Goal: Navigation & Orientation: Find specific page/section

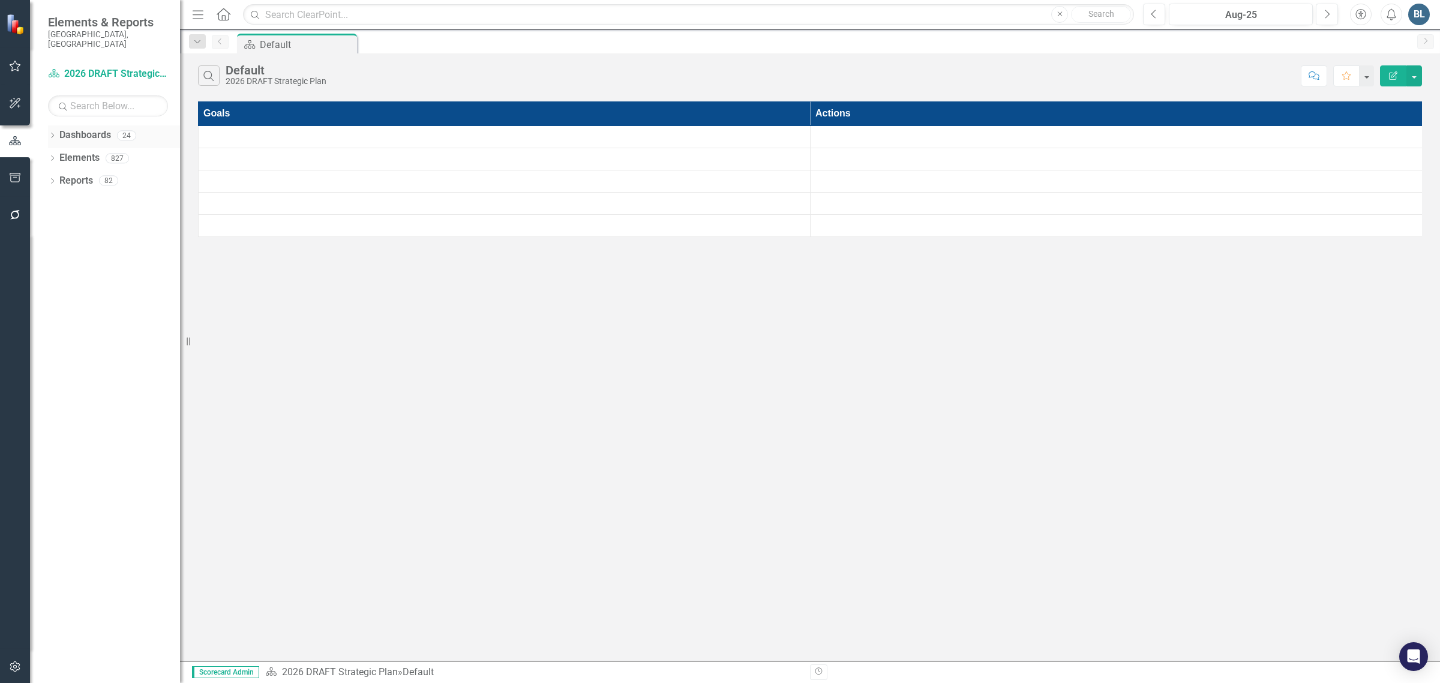
click at [55, 133] on icon "Dropdown" at bounding box center [52, 136] width 8 height 7
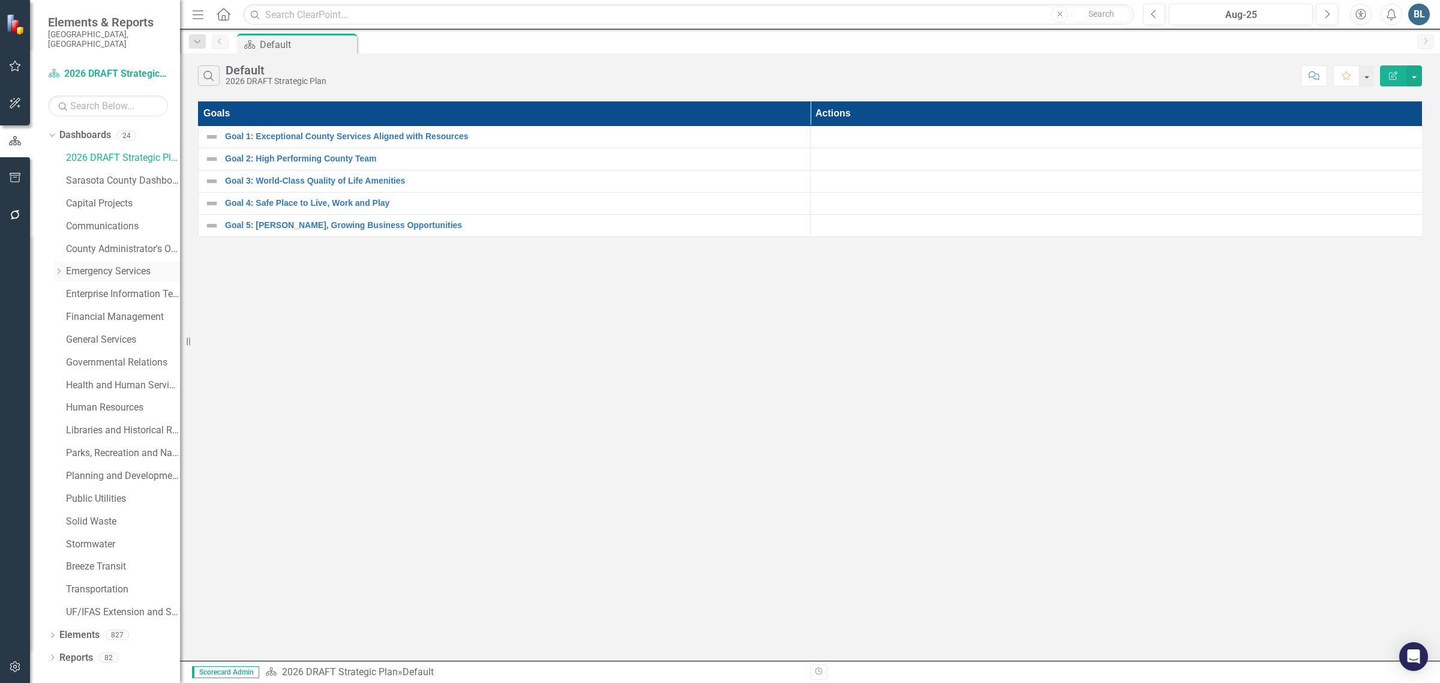
click at [58, 268] on icon "Dropdown" at bounding box center [58, 271] width 9 height 7
click at [73, 265] on link "Emergency Services" at bounding box center [123, 272] width 114 height 14
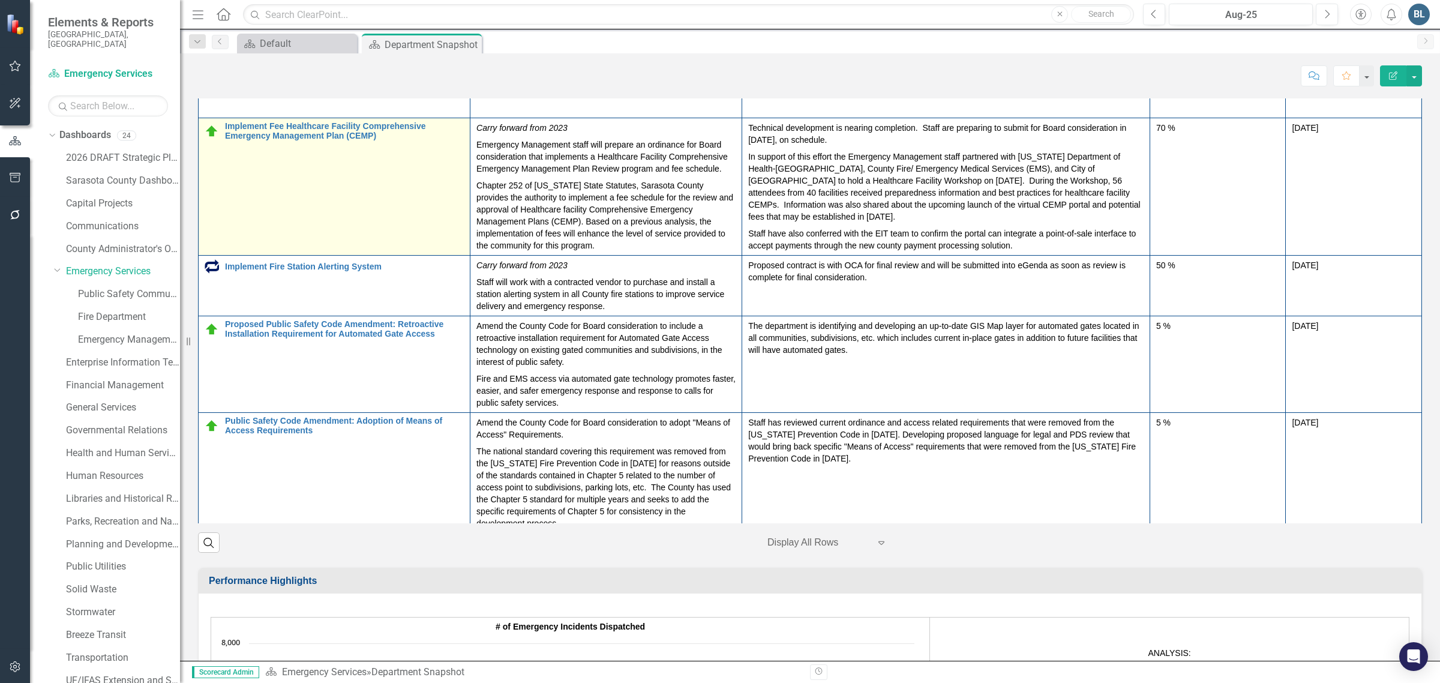
scroll to position [670, 0]
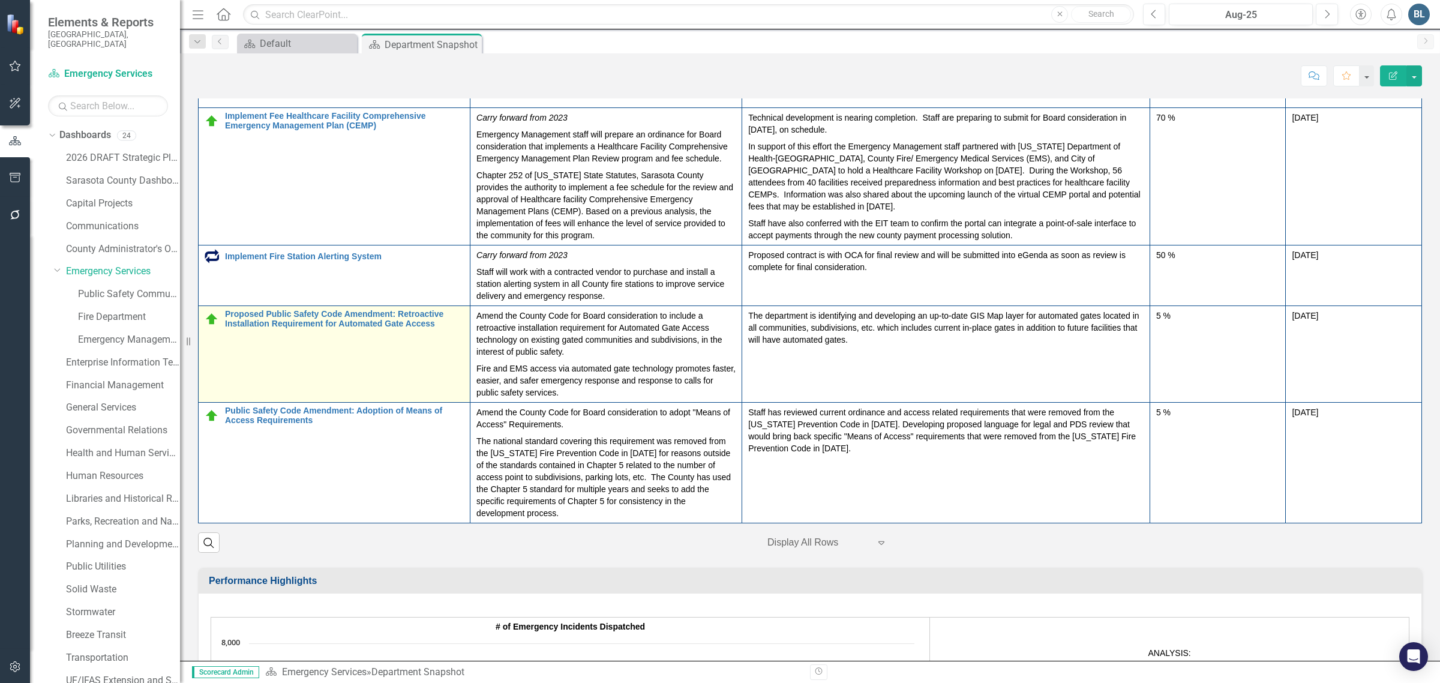
click at [276, 403] on td "Proposed Public Safety Code Amendment: Retroactive Installation Requirement for…" at bounding box center [335, 354] width 272 height 97
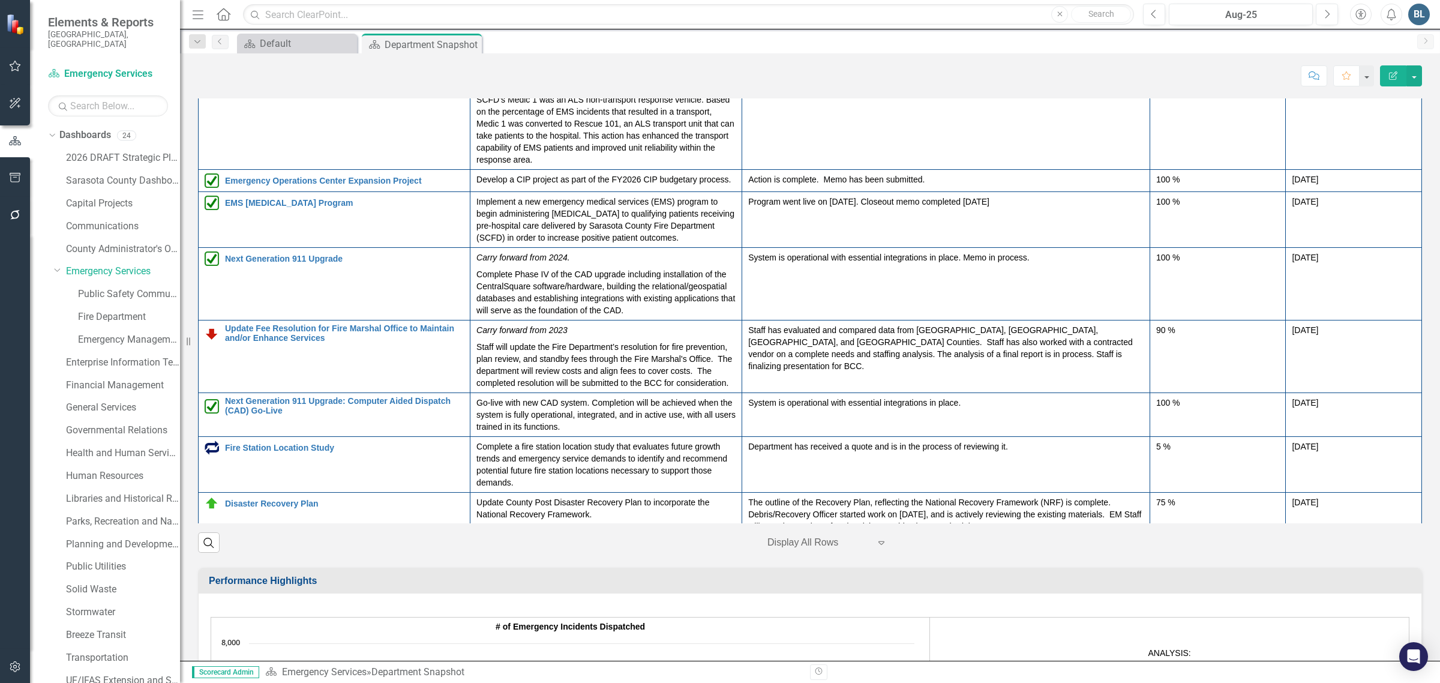
scroll to position [0, 0]
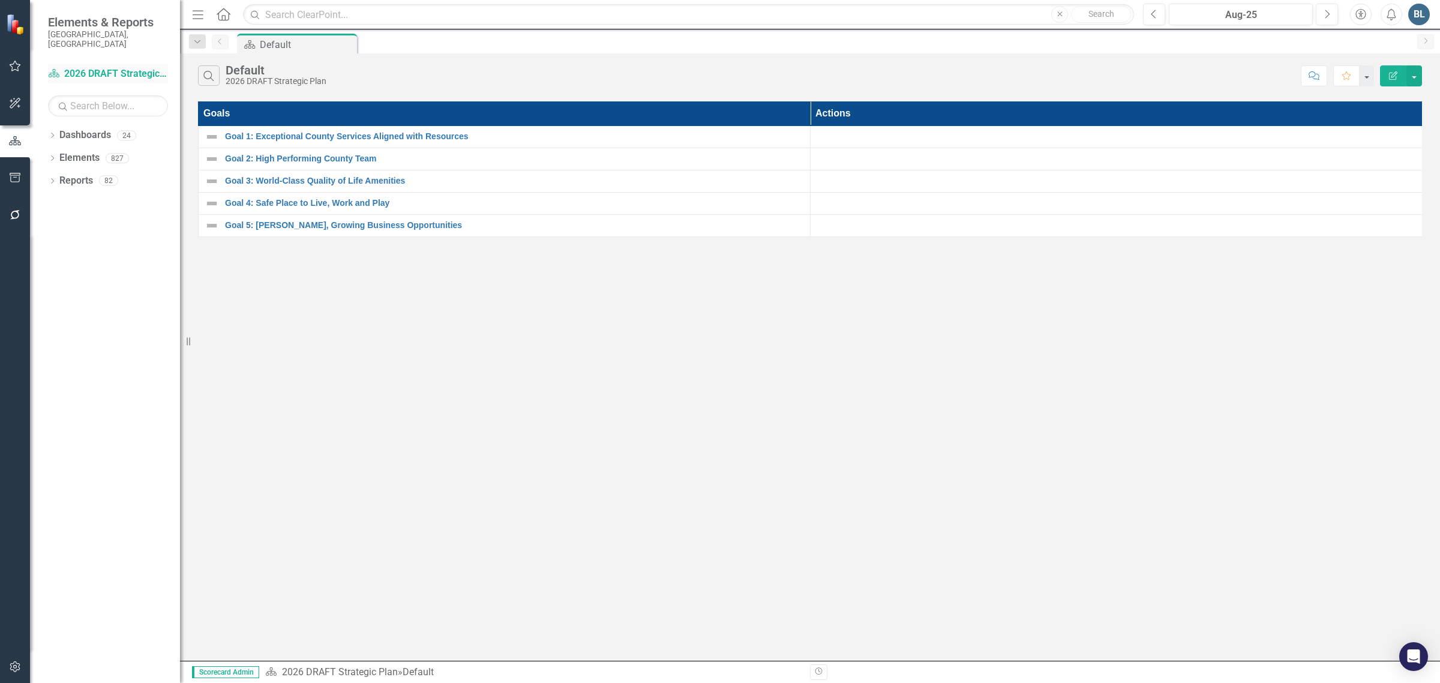
click at [119, 67] on link "Dashboard 2026 DRAFT Strategic Plan" at bounding box center [108, 74] width 120 height 14
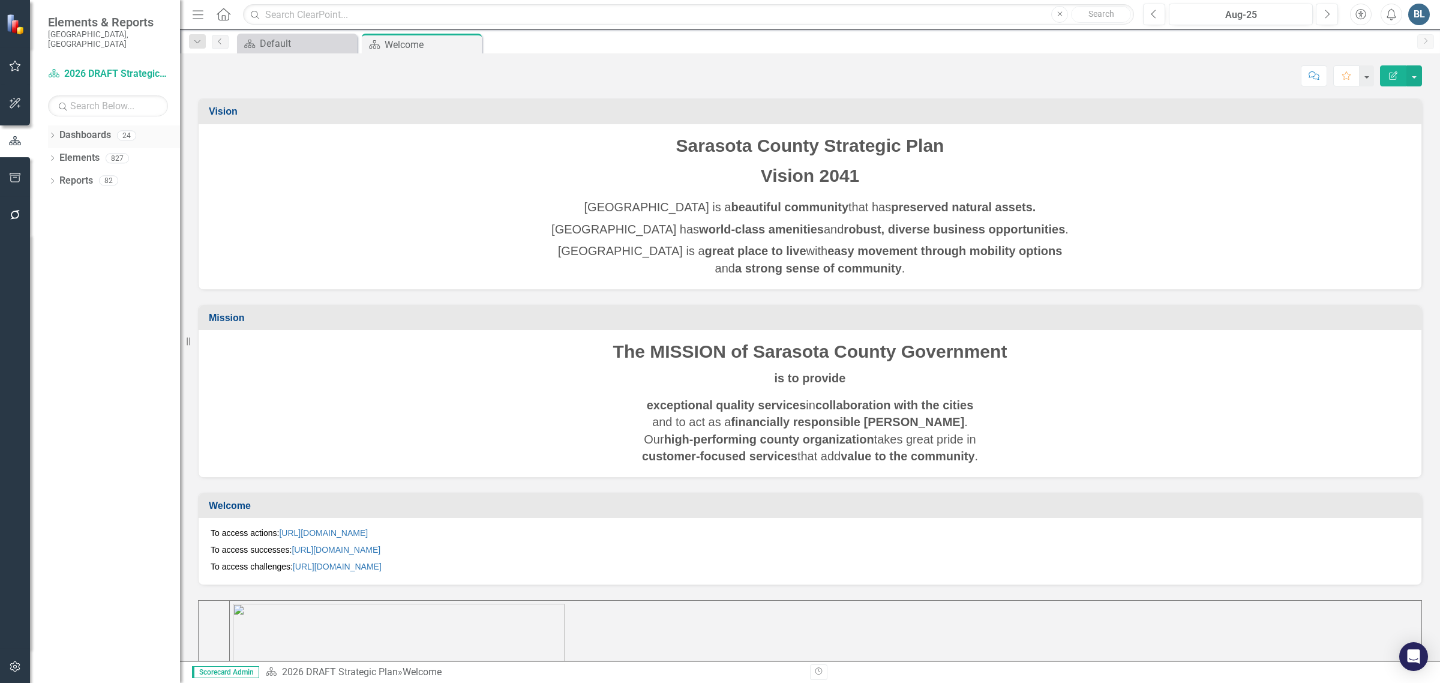
click at [85, 128] on link "Dashboards" at bounding box center [85, 135] width 52 height 14
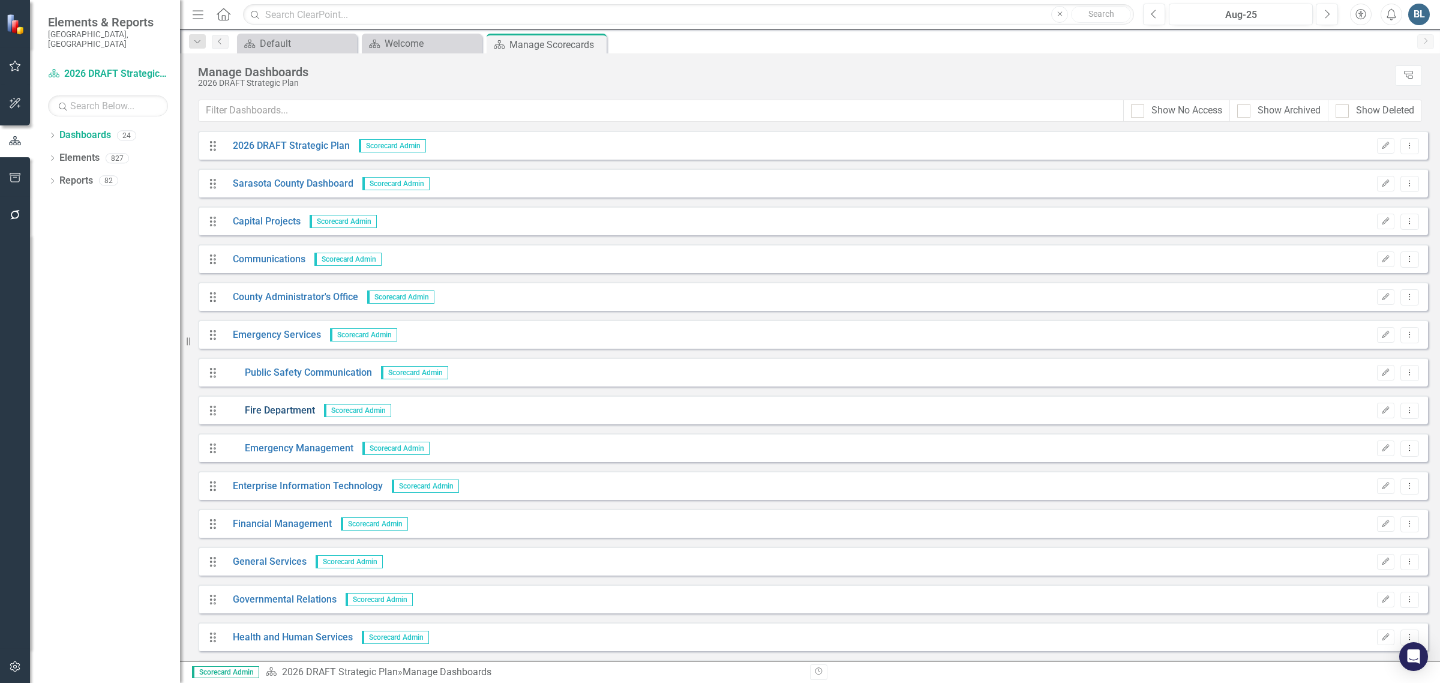
click at [263, 409] on link "Fire Department" at bounding box center [269, 411] width 91 height 14
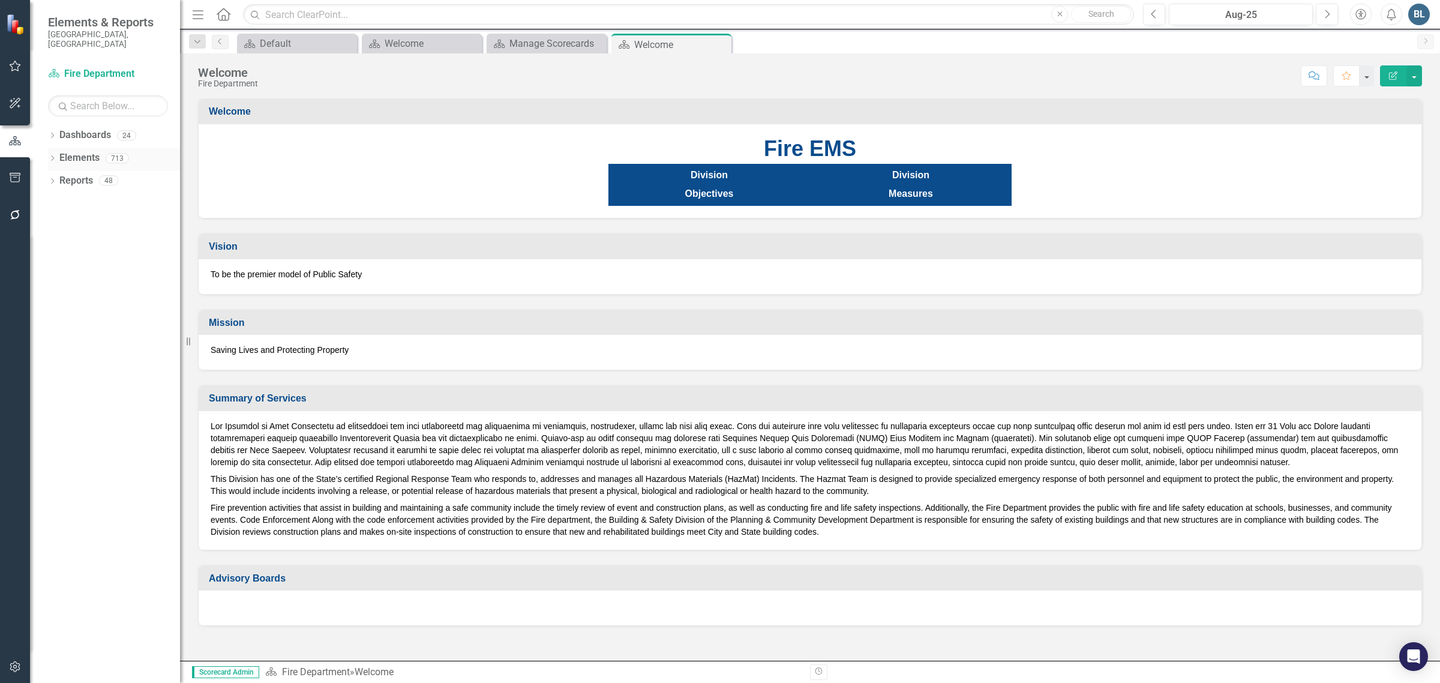
click at [79, 151] on link "Elements" at bounding box center [79, 158] width 40 height 14
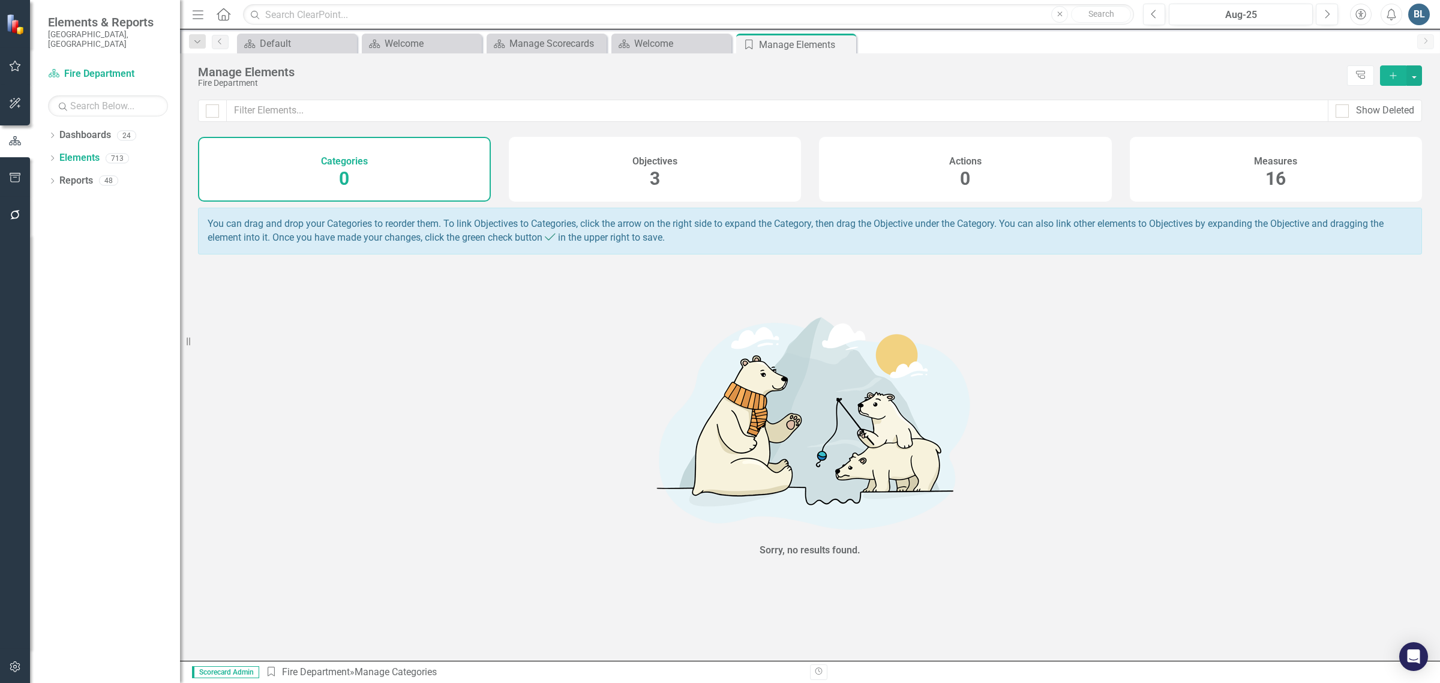
click at [1267, 175] on span "16" at bounding box center [1275, 178] width 20 height 21
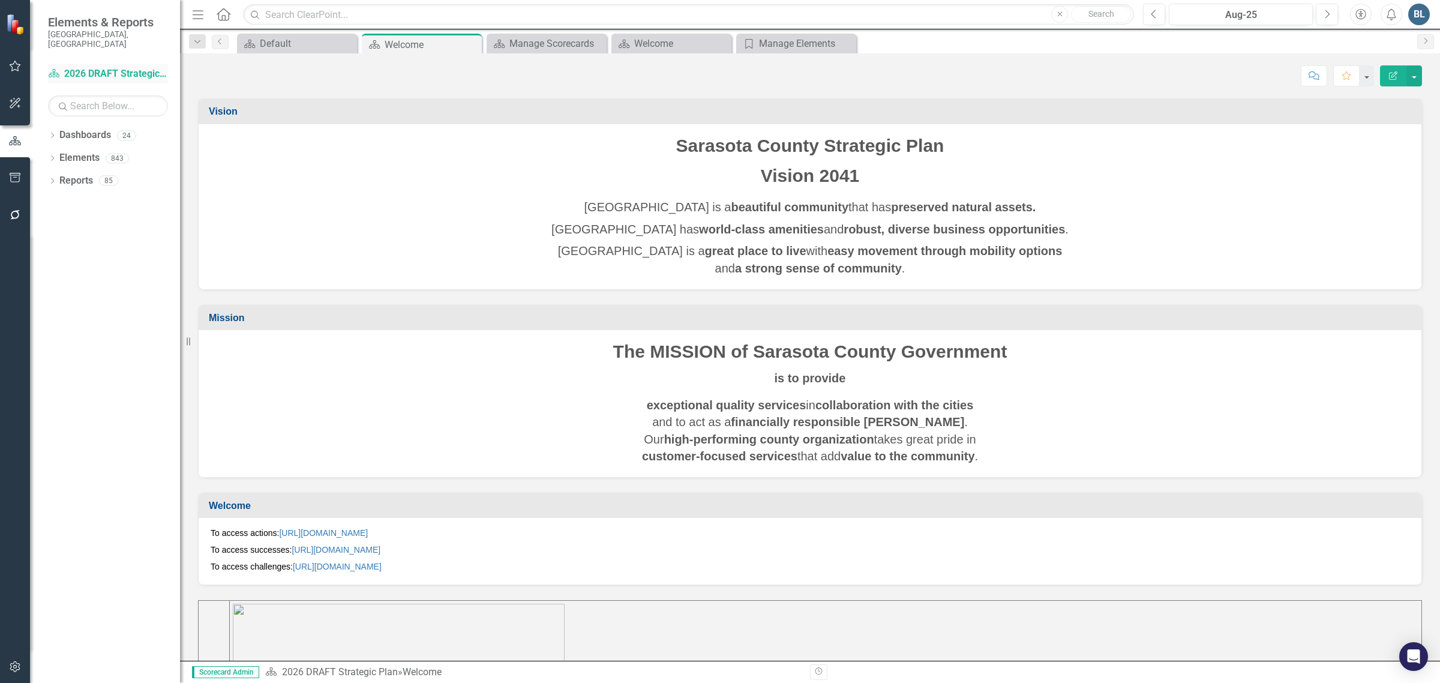
click at [83, 67] on link "Dashboard 2026 DRAFT Strategic Plan" at bounding box center [108, 74] width 120 height 14
click at [802, 50] on div "Manage Elements" at bounding box center [798, 43] width 79 height 15
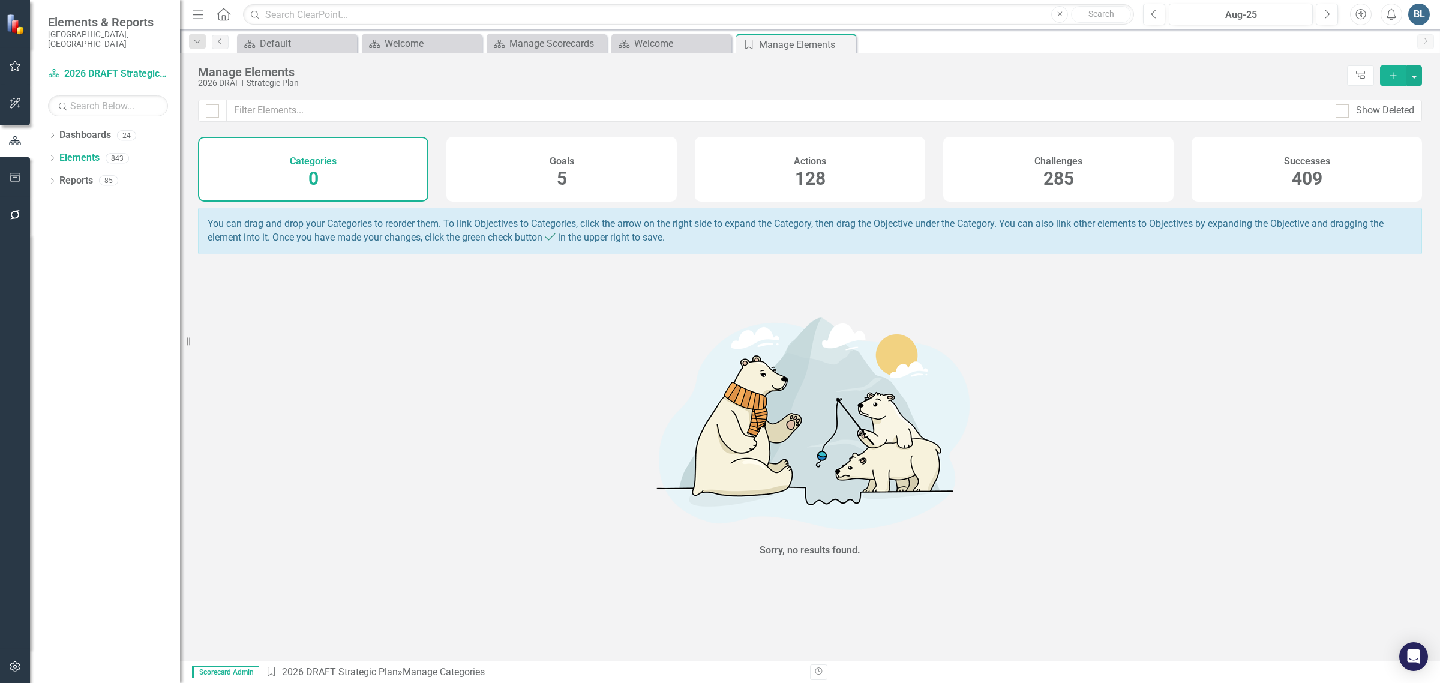
click at [806, 173] on span "128" at bounding box center [810, 178] width 31 height 21
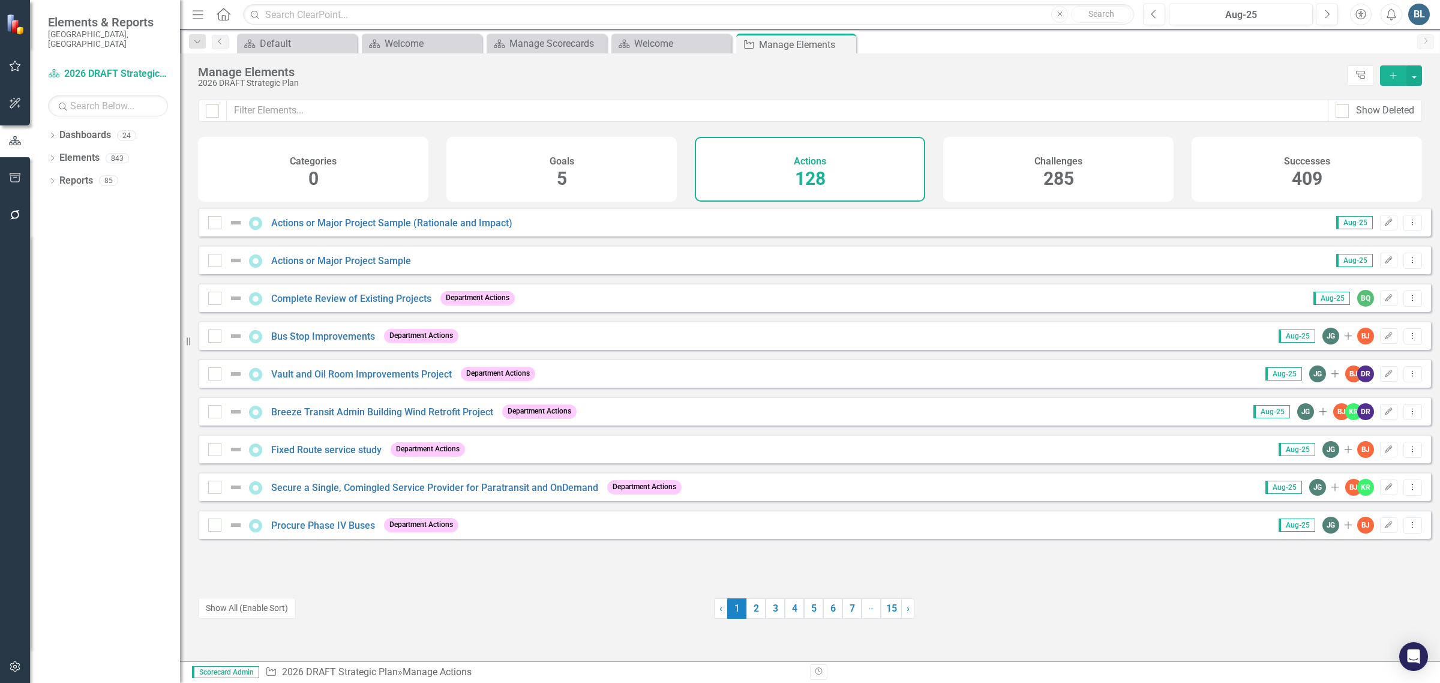
click at [1064, 173] on span "285" at bounding box center [1058, 178] width 31 height 21
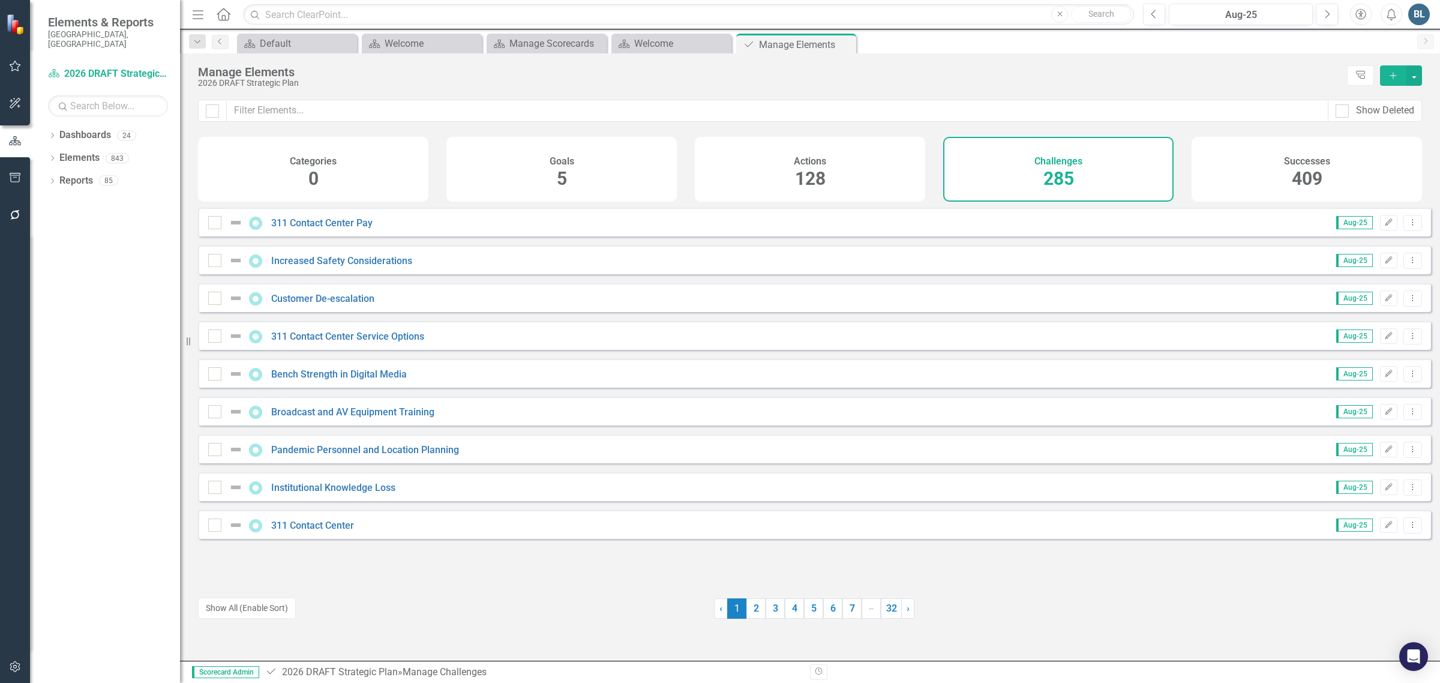
click at [565, 178] on span "5" at bounding box center [562, 178] width 10 height 21
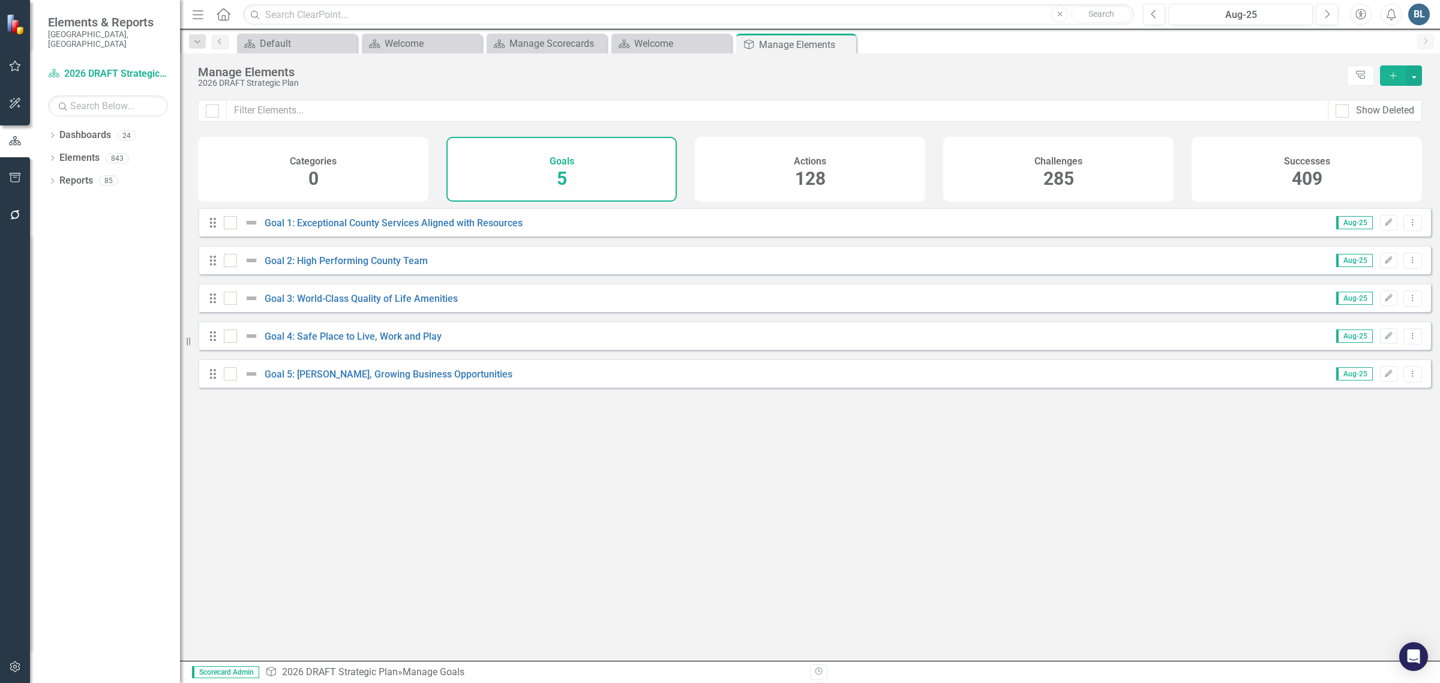
click at [823, 180] on span "128" at bounding box center [810, 178] width 31 height 21
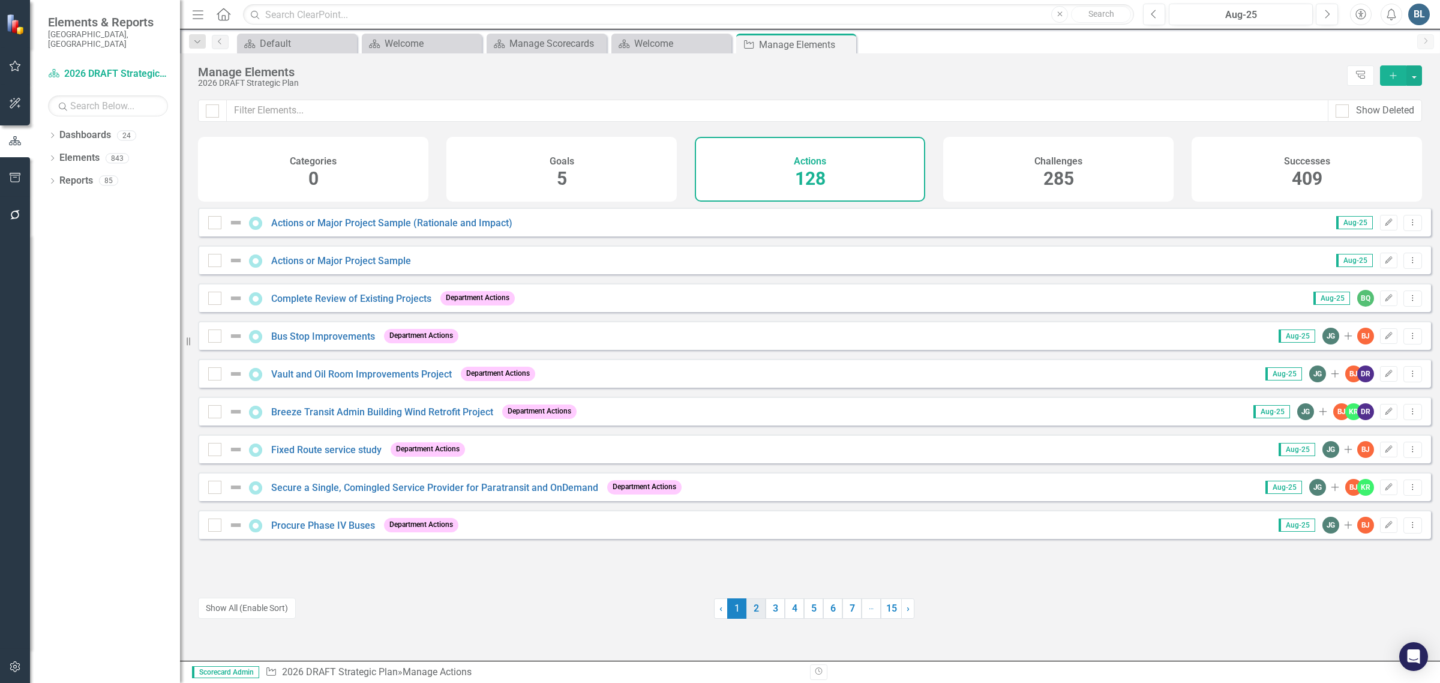
click at [750, 608] on link "2" at bounding box center [755, 608] width 19 height 20
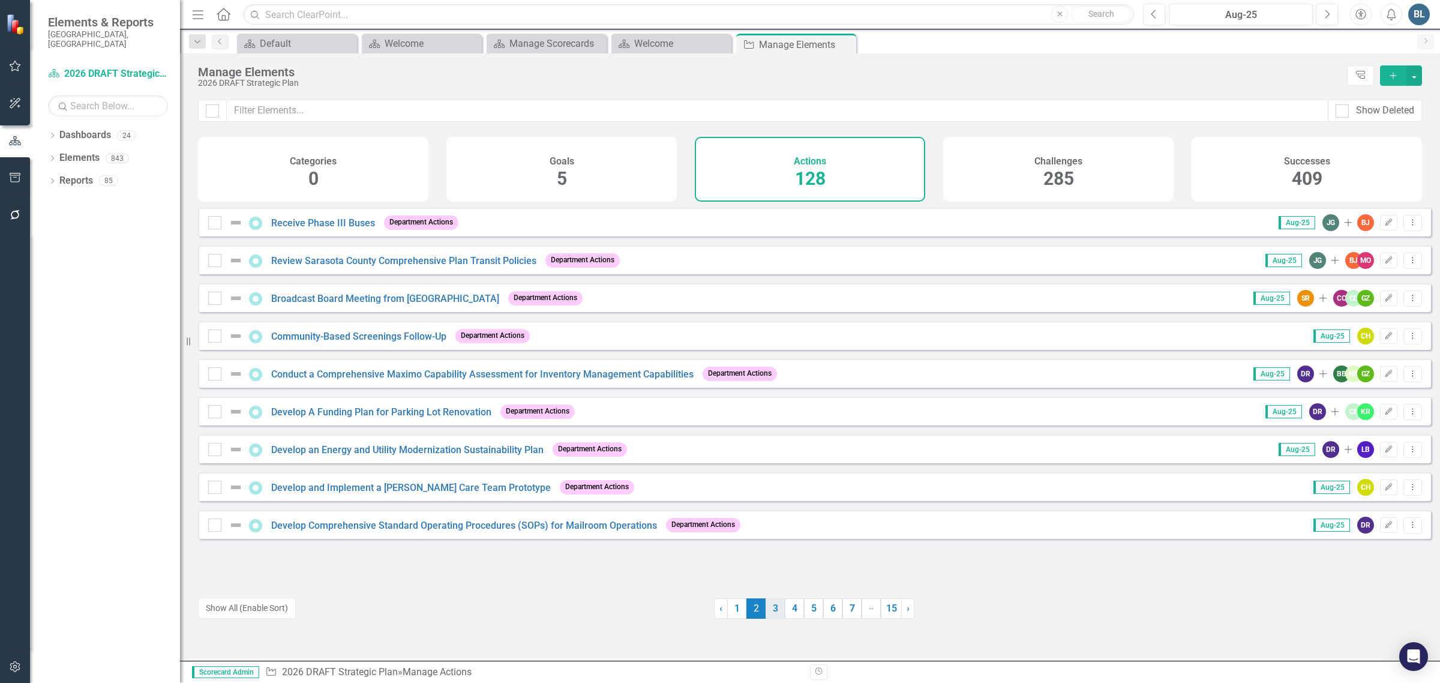
click at [769, 609] on link "3" at bounding box center [775, 608] width 19 height 20
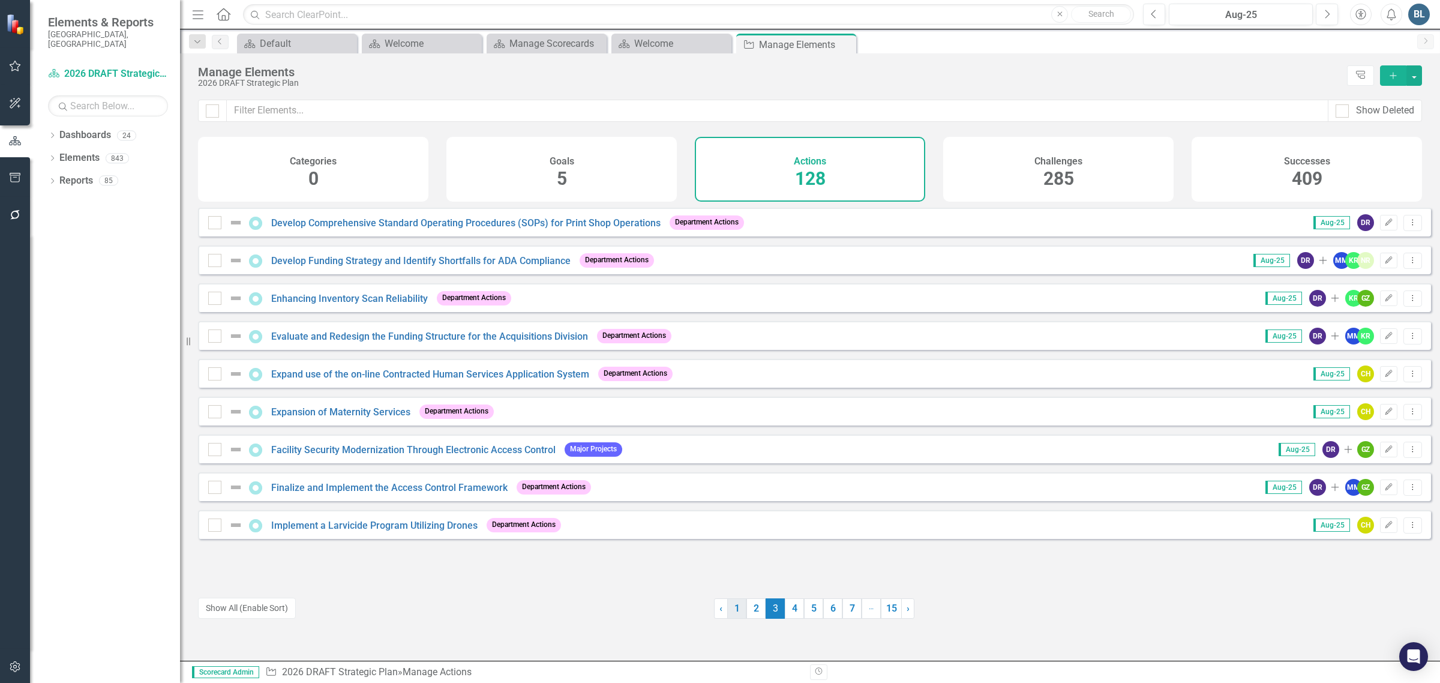
click at [731, 610] on link "1" at bounding box center [736, 608] width 19 height 20
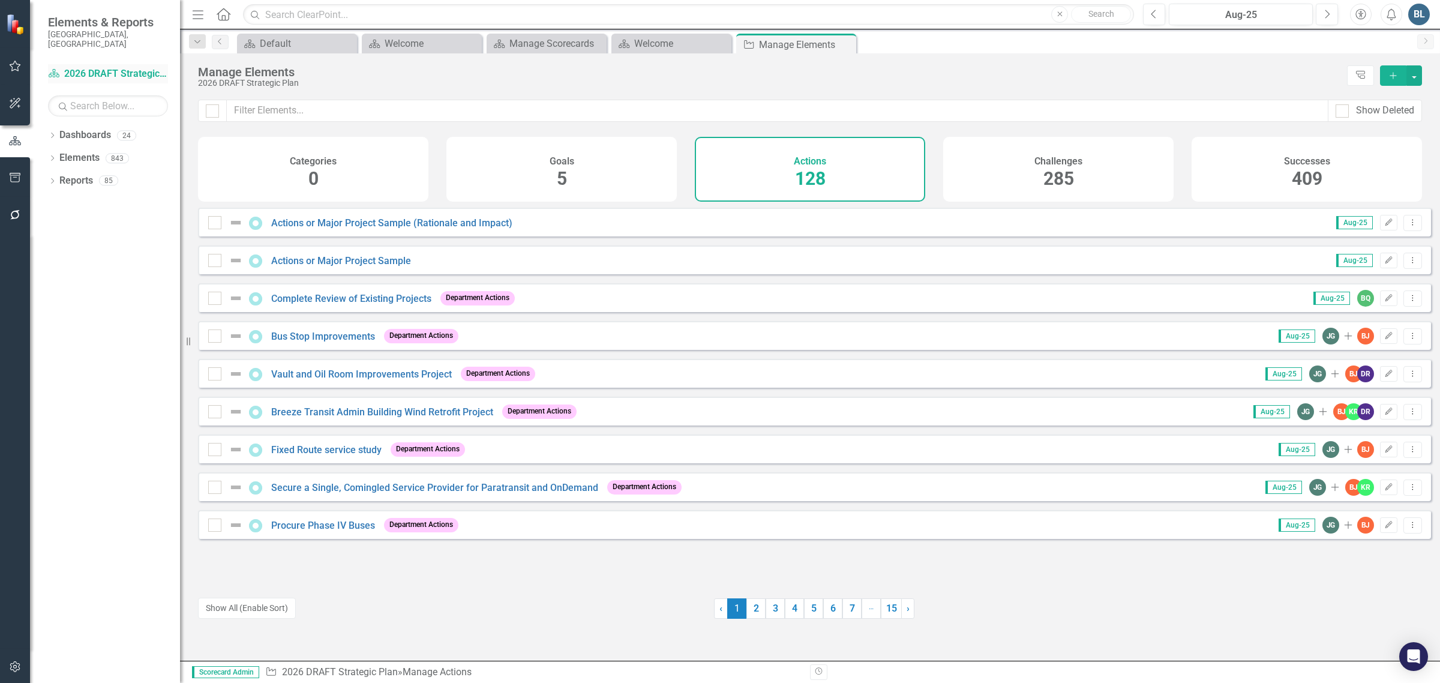
click at [76, 67] on link "Dashboard 2026 DRAFT Strategic Plan" at bounding box center [108, 74] width 120 height 14
